Goal: Information Seeking & Learning: Learn about a topic

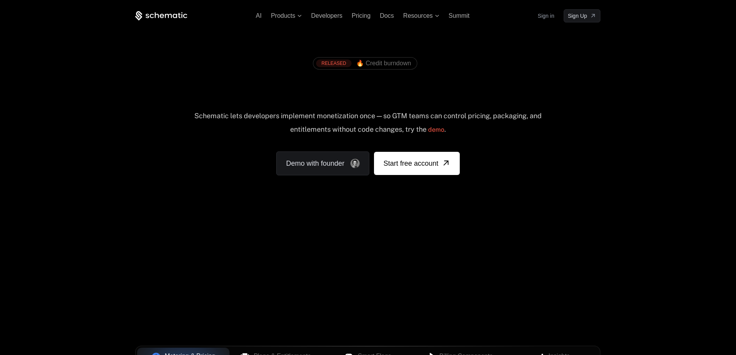
click at [605, 137] on div "RELEASED 🔥 Credit burndown Billing built for product velocity Schematic lets de…" at bounding box center [368, 114] width 502 height 184
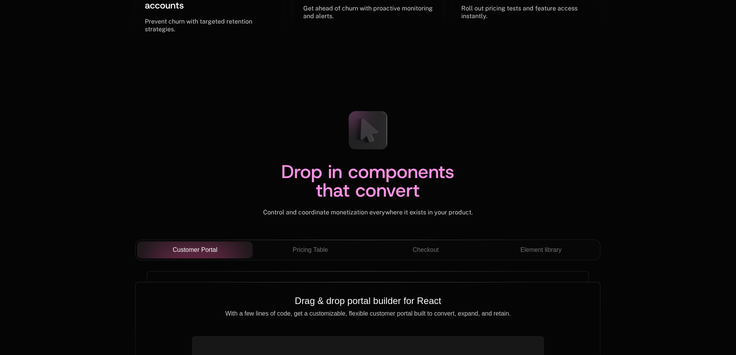
scroll to position [2782, 0]
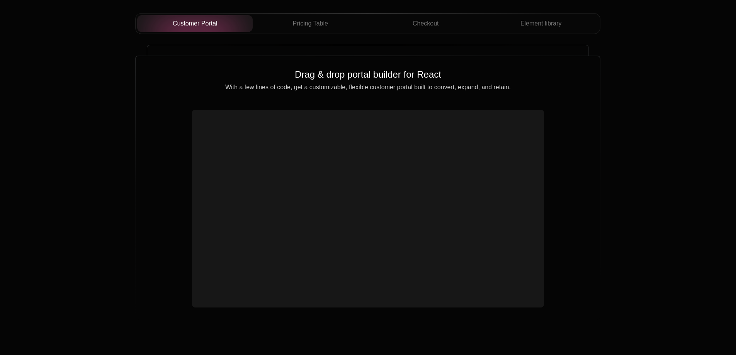
click at [625, 163] on div "Drop in components that convert Control and coordinate monetization everywhere …" at bounding box center [368, 102] width 736 height 511
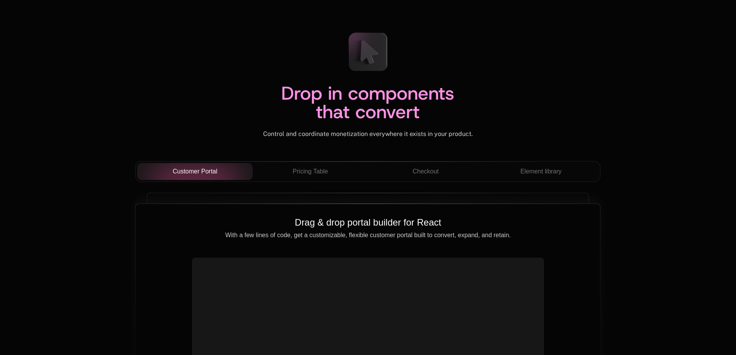
scroll to position [2705, 0]
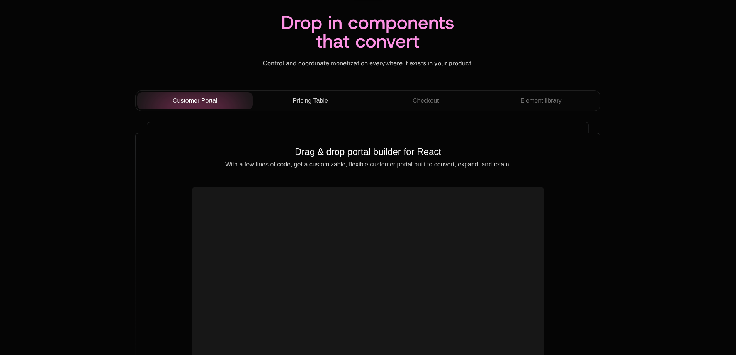
click at [314, 107] on button "Pricing Table" at bounding box center [311, 100] width 116 height 17
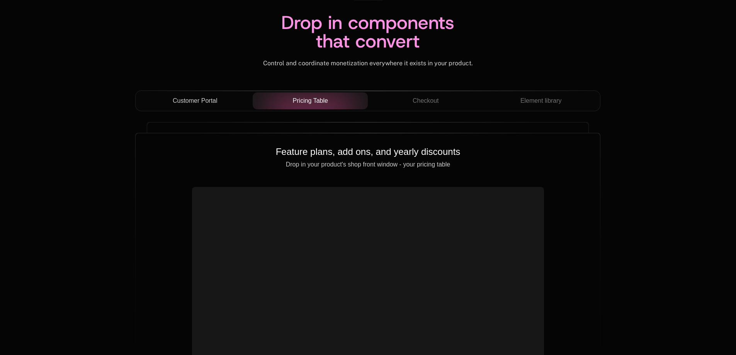
click at [199, 102] on span "Customer Portal" at bounding box center [195, 100] width 45 height 9
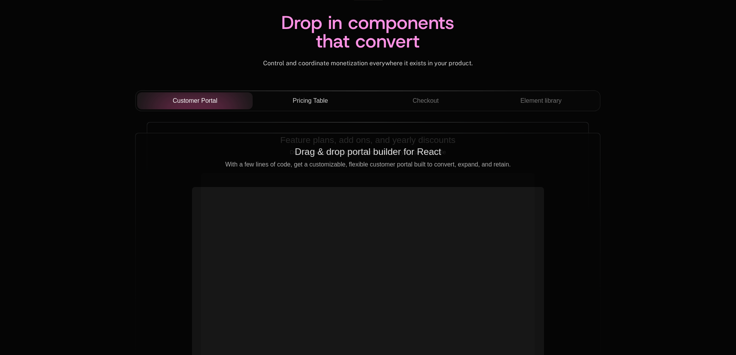
click at [292, 95] on button "Pricing Table" at bounding box center [311, 100] width 116 height 17
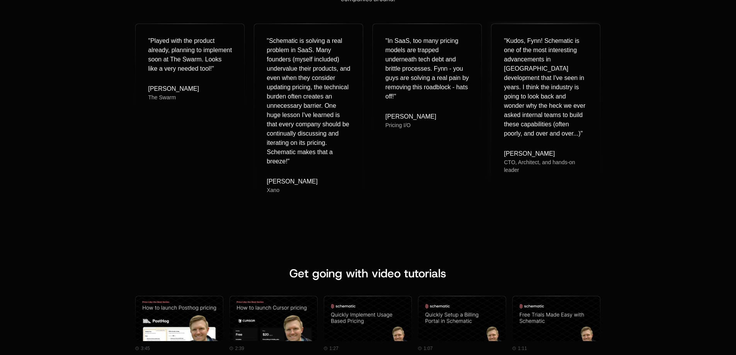
scroll to position [3477, 0]
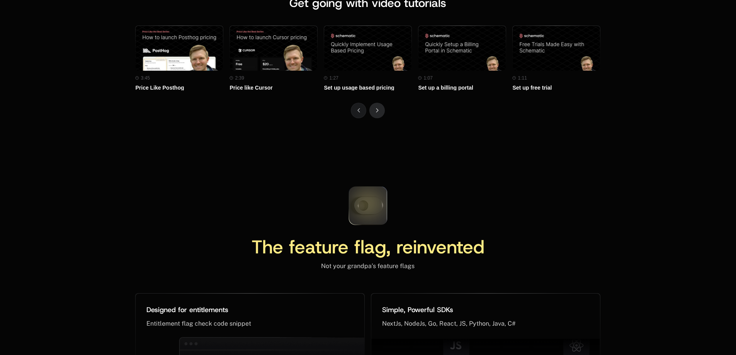
click at [382, 110] on button "Next" at bounding box center [376, 110] width 15 height 15
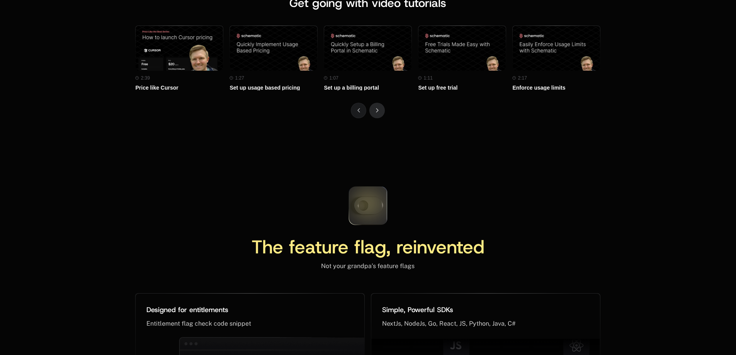
click at [382, 110] on button "Next" at bounding box center [376, 110] width 15 height 15
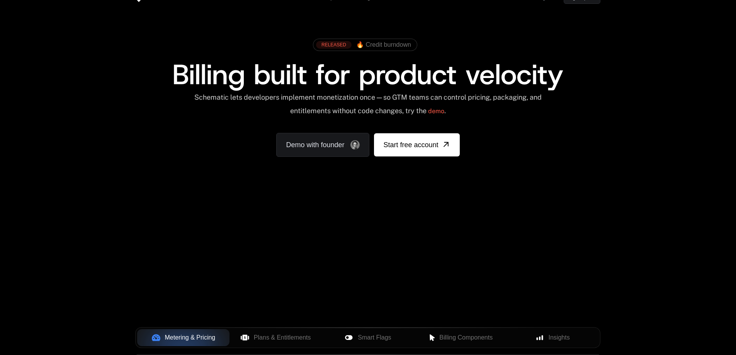
scroll to position [0, 0]
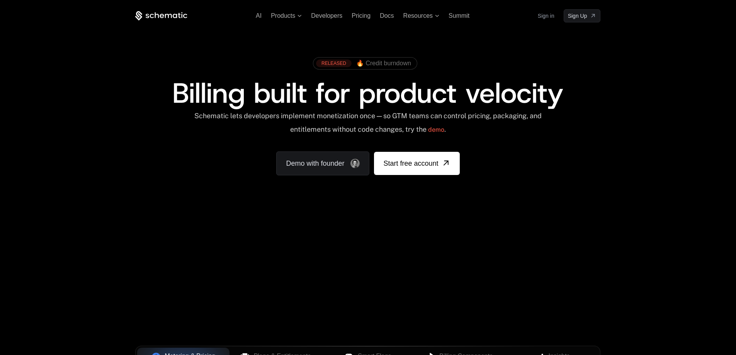
scroll to position [0, 189]
